Goal: Task Accomplishment & Management: Manage account settings

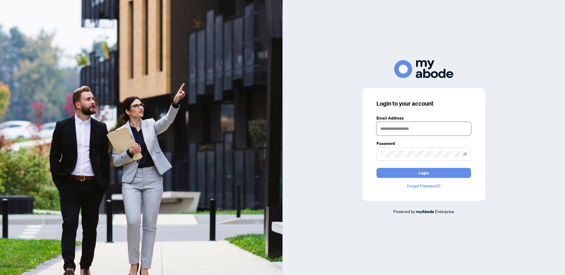
click at [387, 125] on input "text" at bounding box center [423, 129] width 94 height 14
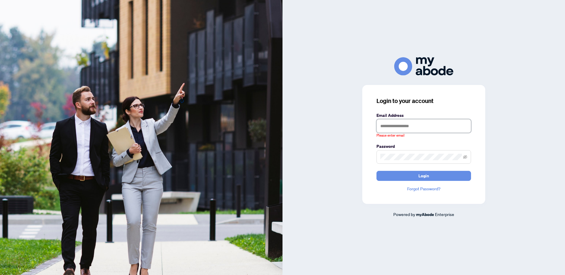
type input "**********"
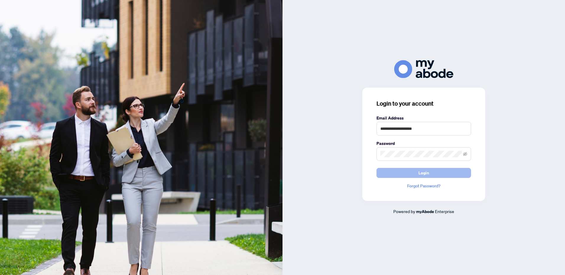
click at [418, 172] on span "Login" at bounding box center [423, 172] width 11 height 9
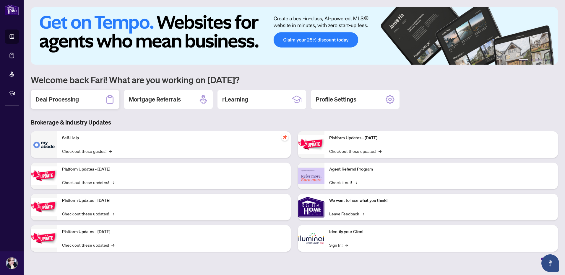
click at [63, 99] on h2 "Deal Processing" at bounding box center [56, 99] width 43 height 8
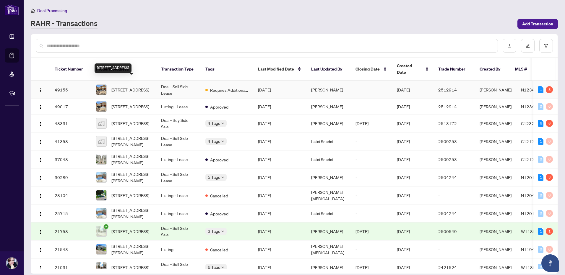
click at [127, 87] on span "72 Wildberry Cres, Vaughan, Ontario L4H 2C6, Canada" at bounding box center [130, 90] width 38 height 6
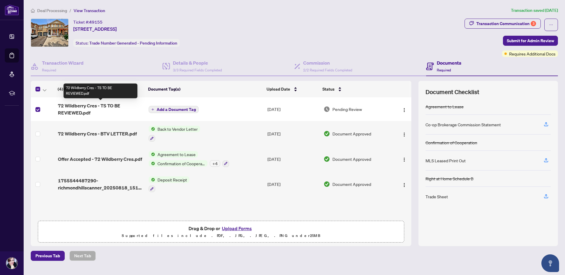
click at [93, 105] on span "72 Wildberry Cres - TS TO BE REVIEWED.pdf" at bounding box center [101, 109] width 86 height 14
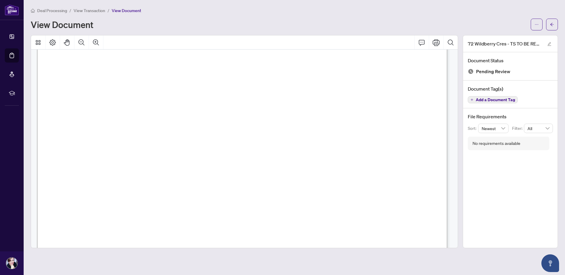
scroll to position [89, 0]
click at [464, 19] on div "View Document" at bounding box center [294, 25] width 527 height 12
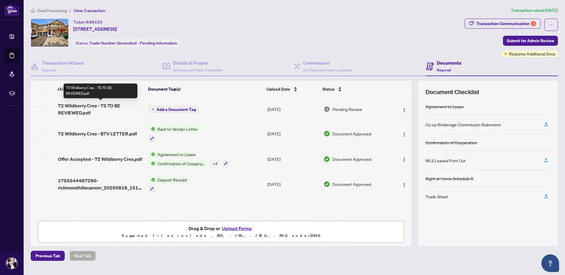
click at [104, 105] on span "72 Wildberry Cres - TS TO BE REVIEWED.pdf" at bounding box center [101, 109] width 86 height 14
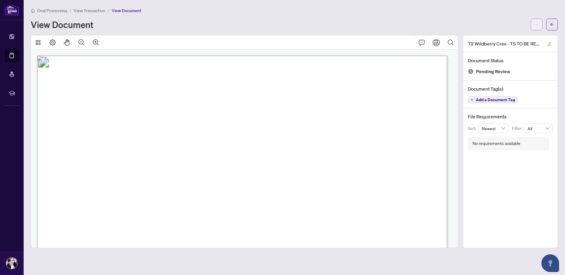
click at [534, 24] on button "button" at bounding box center [536, 25] width 12 height 12
click at [503, 36] on span "Download" at bounding box center [515, 37] width 45 height 6
click at [398, 19] on div "View Document" at bounding box center [294, 25] width 527 height 12
click at [468, 21] on div "View Document" at bounding box center [279, 24] width 496 height 9
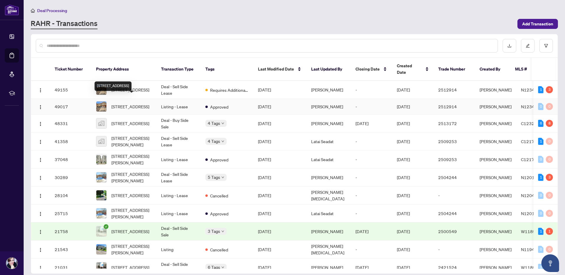
click at [127, 103] on span "[STREET_ADDRESS]" at bounding box center [130, 106] width 38 height 6
click at [125, 87] on span "[STREET_ADDRESS]" at bounding box center [130, 90] width 38 height 6
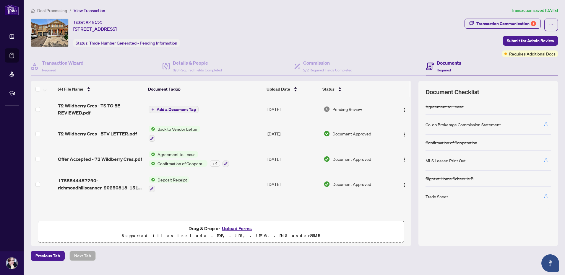
click at [255, 38] on div "Ticket #: 49155 72 Wildberry Cres, Vaughan, Ontario L4H 2C6, Canada Status: Tra…" at bounding box center [246, 33] width 431 height 28
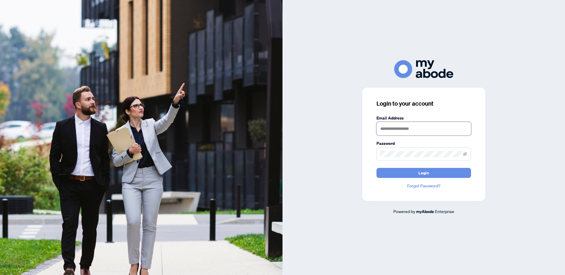
click at [385, 131] on input "text" at bounding box center [423, 129] width 94 height 14
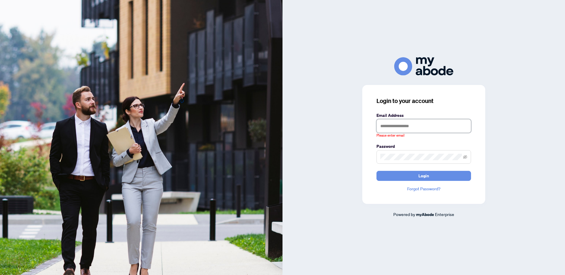
type input "**********"
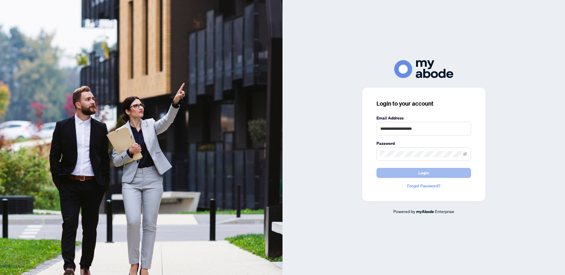
click at [422, 175] on span "Login" at bounding box center [423, 172] width 11 height 9
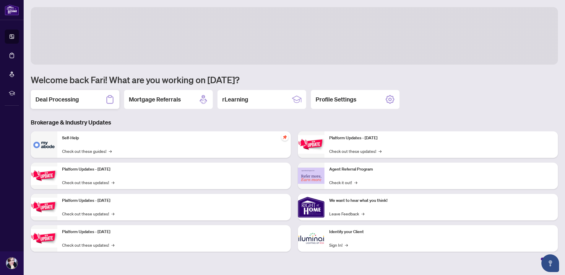
click at [48, 101] on h2 "Deal Processing" at bounding box center [56, 99] width 43 height 8
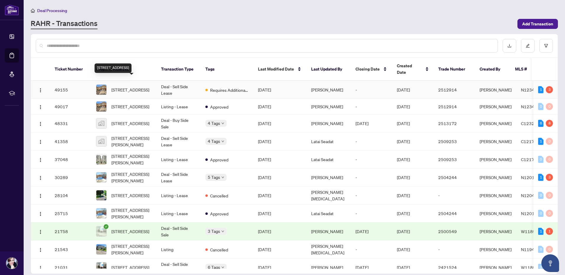
click at [123, 87] on span "72 Wildberry Cres, Vaughan, Ontario L4H 2C6, Canada" at bounding box center [130, 90] width 38 height 6
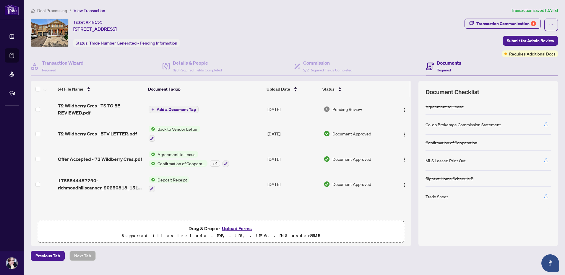
click at [229, 229] on button "Upload Forms" at bounding box center [236, 229] width 33 height 8
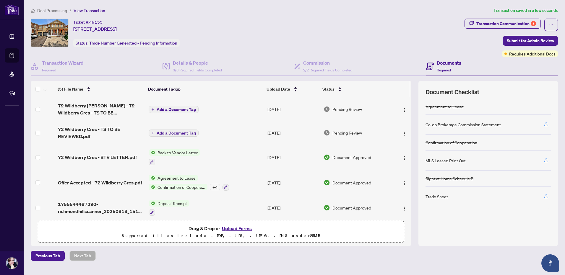
drag, startPoint x: 142, startPoint y: 247, endPoint x: 109, endPoint y: 229, distance: 37.6
click at [141, 243] on div "Deal Processing / View Transaction Transaction saved in a few seconds Ticket #:…" at bounding box center [294, 134] width 532 height 254
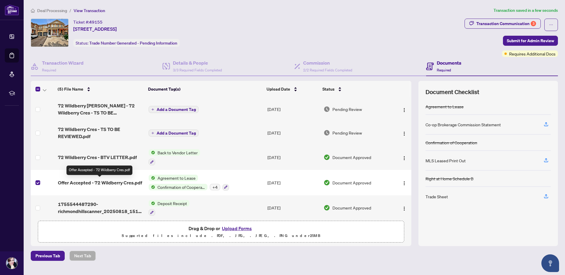
click at [74, 182] on span "Offer Accepted - 72 Wildberry Cres.pdf" at bounding box center [100, 182] width 84 height 7
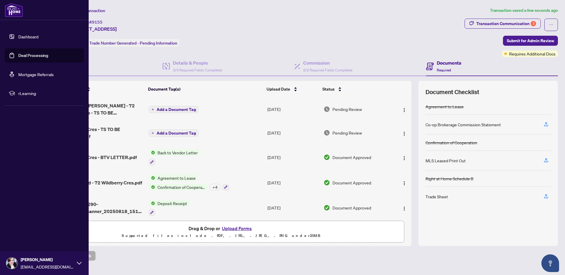
click at [30, 55] on link "Deal Processing" at bounding box center [33, 55] width 30 height 5
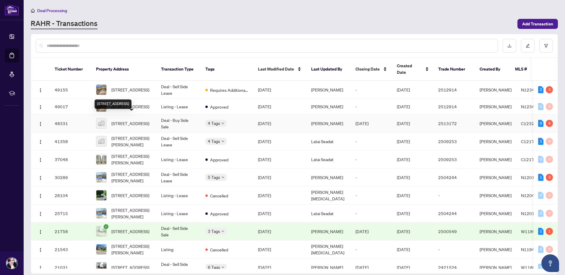
click at [132, 120] on span "[STREET_ADDRESS]" at bounding box center [130, 123] width 38 height 6
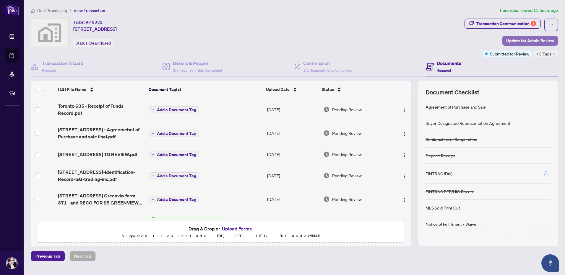
click at [516, 39] on span "Update for Admin Review" at bounding box center [530, 40] width 48 height 9
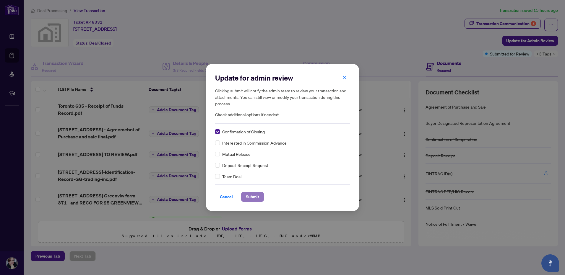
click at [248, 197] on span "Submit" at bounding box center [252, 196] width 13 height 9
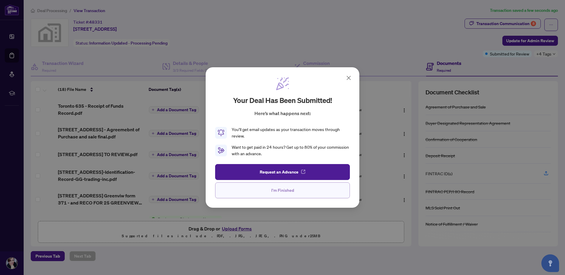
click at [278, 190] on span "I'm Finished" at bounding box center [282, 190] width 23 height 9
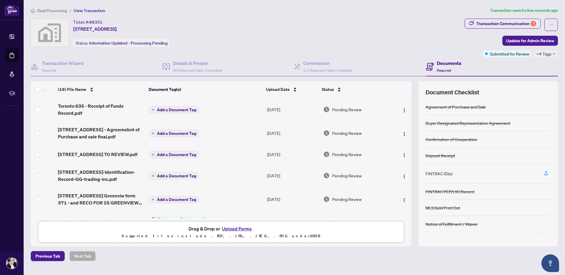
click at [389, 42] on div "Ticket #: 48331 [STREET_ADDRESS] Status: Information Updated - Processing Pendi…" at bounding box center [246, 33] width 431 height 28
click at [381, 34] on div "Ticket #: 48331 [STREET_ADDRESS] Status: Information Updated - Processing Pendi…" at bounding box center [246, 33] width 431 height 28
click at [280, 34] on div "Ticket #: 48331 [STREET_ADDRESS] Status: Information Updated - Processing Pendi…" at bounding box center [246, 33] width 431 height 28
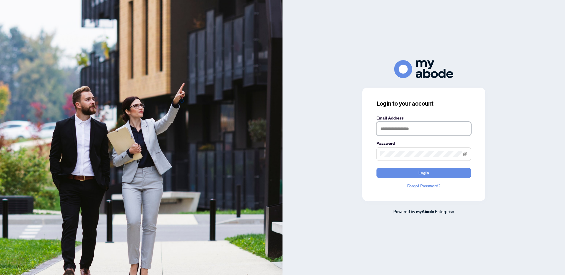
type input "**********"
click at [422, 173] on span "Login" at bounding box center [423, 172] width 11 height 9
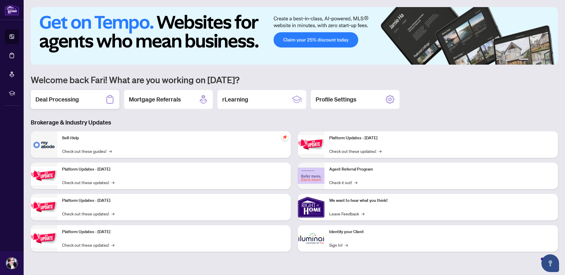
click at [63, 101] on h2 "Deal Processing" at bounding box center [56, 99] width 43 height 8
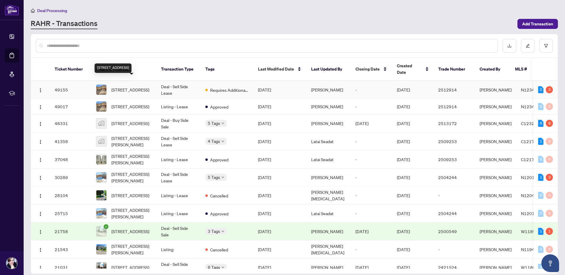
click at [127, 87] on span "[STREET_ADDRESS]" at bounding box center [130, 90] width 38 height 6
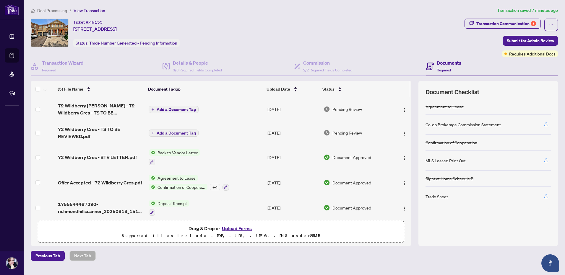
click at [226, 228] on button "Upload Forms" at bounding box center [236, 229] width 33 height 8
click at [229, 229] on button "Upload Forms" at bounding box center [236, 229] width 33 height 8
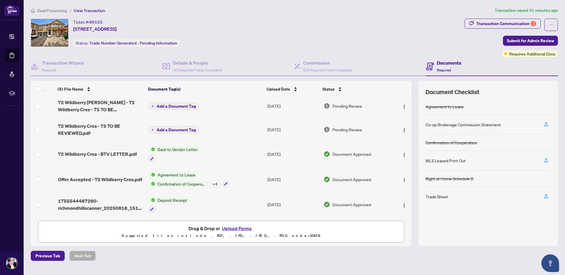
click at [410, 82] on th at bounding box center [410, 89] width 2 height 17
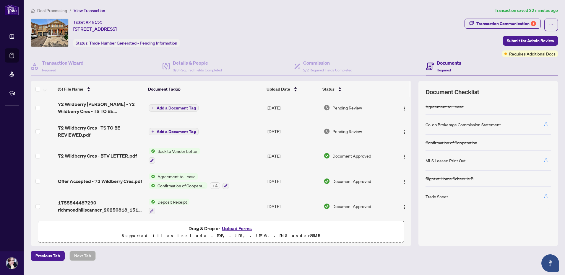
scroll to position [0, 0]
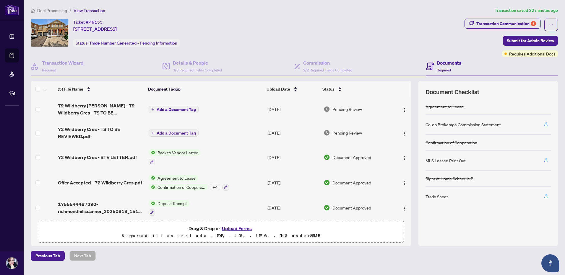
click at [410, 82] on th at bounding box center [410, 89] width 2 height 17
click at [409, 92] on th at bounding box center [410, 89] width 2 height 17
click at [413, 93] on div "(5) File Name Document Tag(s) Upload Date Status 72 Wildberry Cres Vaughan - 72…" at bounding box center [294, 163] width 527 height 165
click at [412, 102] on div "(5) File Name Document Tag(s) Upload Date Status 72 Wildberry Cres Vaughan - 72…" at bounding box center [294, 163] width 527 height 165
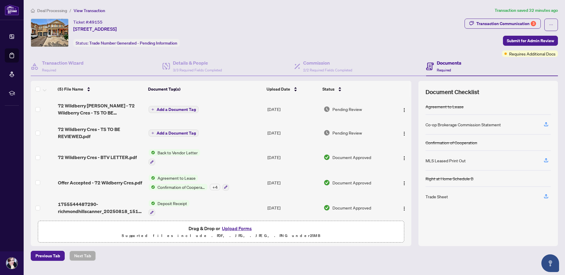
click at [410, 91] on th at bounding box center [410, 89] width 2 height 17
click at [410, 89] on th at bounding box center [410, 89] width 2 height 17
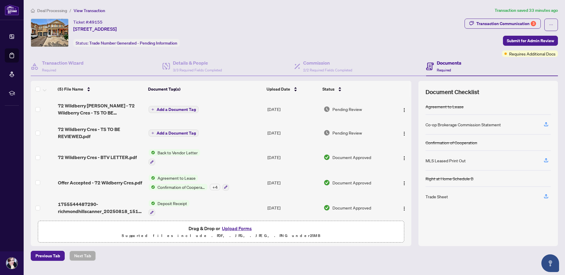
click at [230, 229] on button "Upload Forms" at bounding box center [236, 229] width 33 height 8
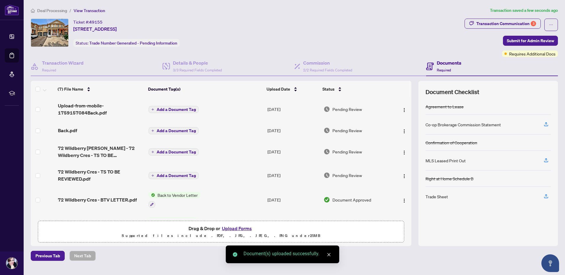
click at [330, 253] on icon "close" at bounding box center [329, 255] width 4 height 4
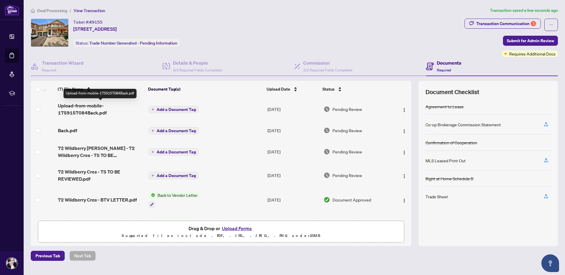
click at [77, 110] on span "Upload-from-mobile-1759157084Back.pdf" at bounding box center [101, 109] width 86 height 14
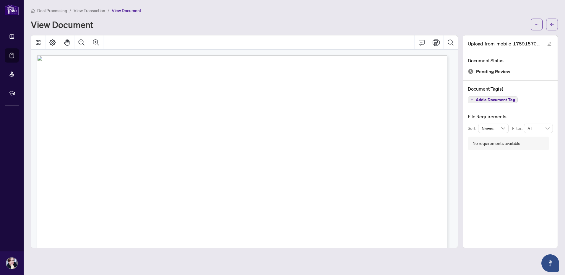
click at [364, 10] on div "Deal Processing / View Transaction / View Document" at bounding box center [294, 10] width 527 height 7
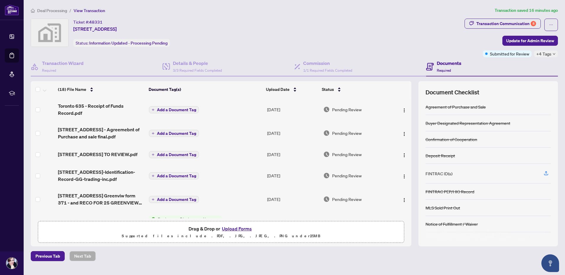
click at [262, 52] on div "Ticket #: 48331 [STREET_ADDRESS] Status: Information Updated - Processing Pendi…" at bounding box center [246, 38] width 433 height 39
click at [374, 57] on div "Commission 1/1 Required Fields Completed" at bounding box center [360, 66] width 132 height 19
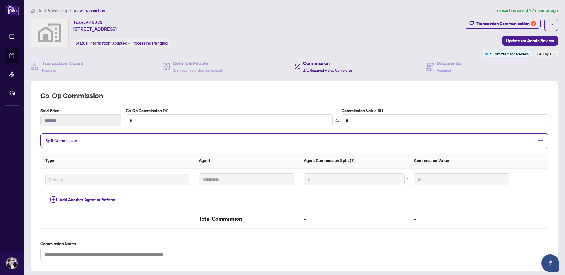
click at [371, 52] on div "Ticket #: 48331 [STREET_ADDRESS] Status: Information Updated - Processing Pendi…" at bounding box center [246, 38] width 433 height 39
click at [247, 50] on div "Ticket #: 48331 [STREET_ADDRESS] Status: Information Updated - Processing Pendi…" at bounding box center [246, 38] width 433 height 39
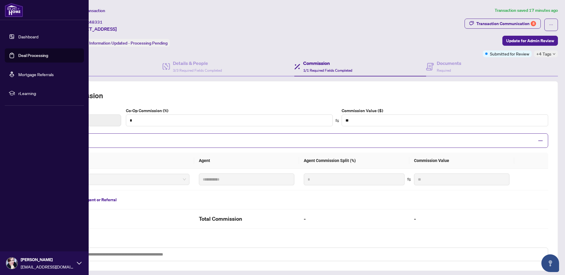
click at [18, 35] on link "Dashboard" at bounding box center [28, 36] width 20 height 5
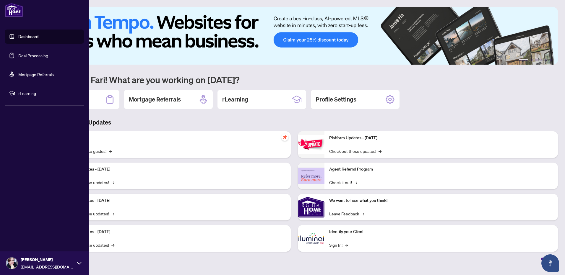
click at [22, 56] on link "Deal Processing" at bounding box center [33, 55] width 30 height 5
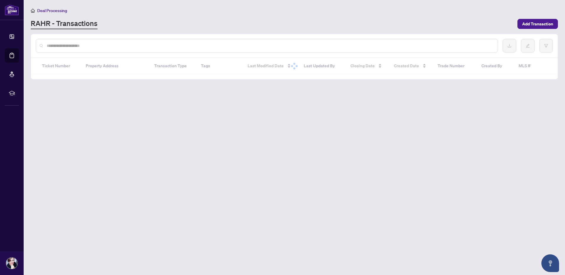
click at [198, 74] on div at bounding box center [294, 66] width 526 height 17
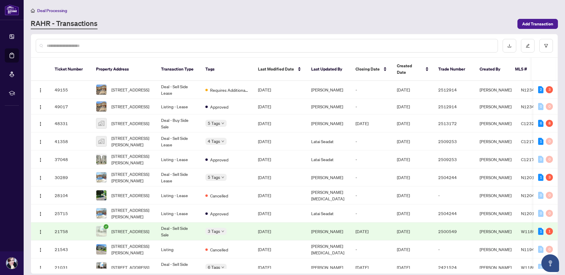
click at [134, 12] on div "Deal Processing" at bounding box center [294, 10] width 527 height 7
